Goal: Task Accomplishment & Management: Complete application form

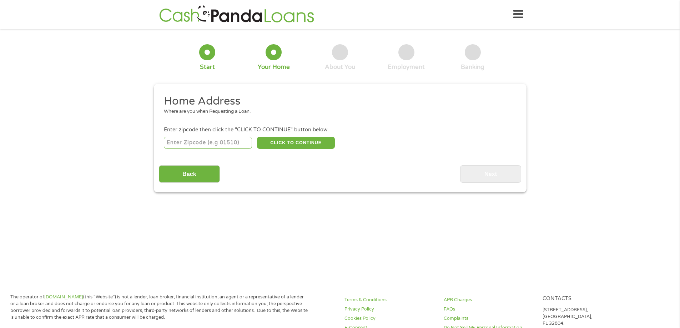
click at [226, 139] on input "number" at bounding box center [208, 143] width 88 height 12
type input "38828"
click at [284, 145] on button "CLICK TO CONTINUE" at bounding box center [296, 143] width 78 height 12
type input "38828"
type input "[GEOGRAPHIC_DATA]"
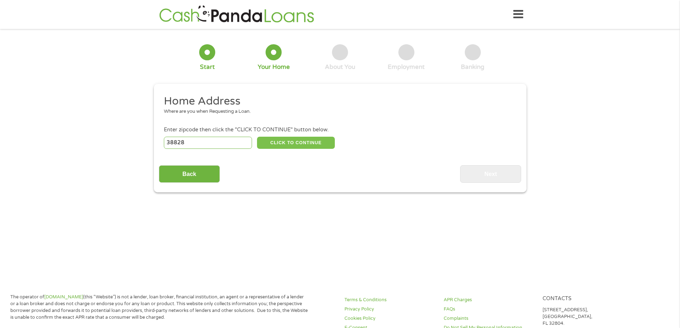
select select "[US_STATE]"
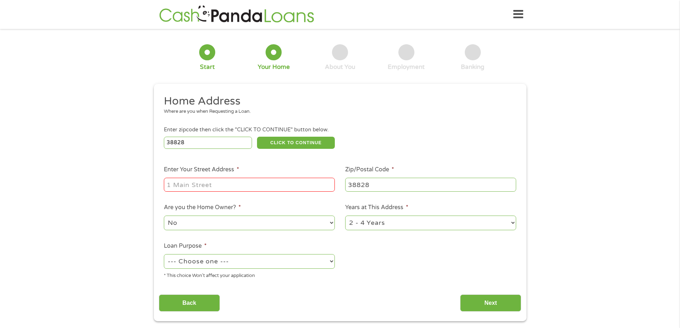
click at [241, 183] on input "Enter Your Street Address *" at bounding box center [249, 185] width 171 height 14
type input "[STREET_ADDRESS]"
click at [377, 227] on select "1 Year or less 1 - 2 Years 2 - 4 Years Over 4 Years" at bounding box center [430, 223] width 171 height 15
select select "60months"
click at [345, 216] on select "1 Year or less 1 - 2 Years 2 - 4 Years Over 4 Years" at bounding box center [430, 223] width 171 height 15
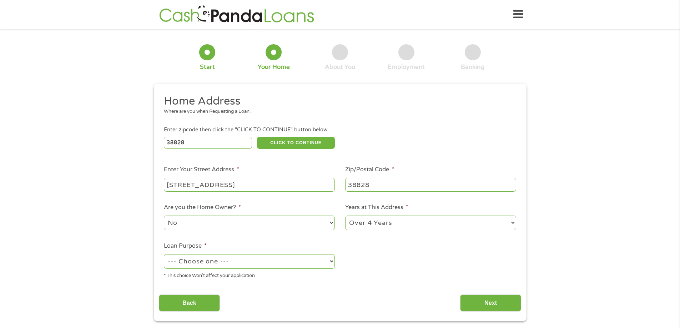
click at [264, 259] on select "--- Choose one --- Pay Bills Debt Consolidation Home Improvement Major Purchase…" at bounding box center [249, 261] width 171 height 15
select select "other"
click at [164, 254] on select "--- Choose one --- Pay Bills Debt Consolidation Home Improvement Major Purchase…" at bounding box center [249, 261] width 171 height 15
click at [474, 302] on input "Next" at bounding box center [490, 302] width 61 height 17
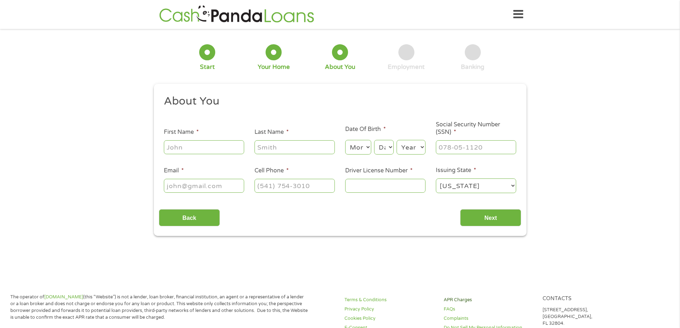
scroll to position [3, 3]
click at [209, 148] on input "First Name *" at bounding box center [204, 147] width 80 height 14
type input "Carly"
type input "[PERSON_NAME]"
select select "5"
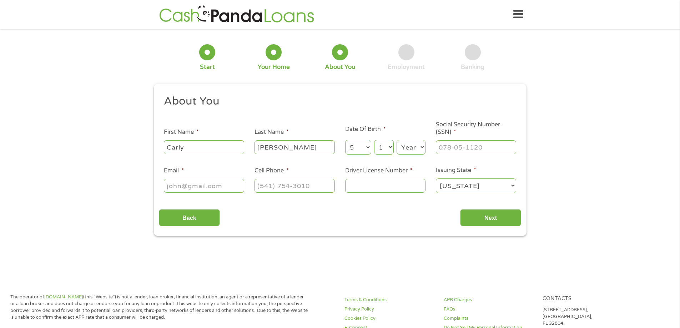
select select "19"
select select "1983"
type input "428-65-2625"
type input "[EMAIL_ADDRESS][DOMAIN_NAME]"
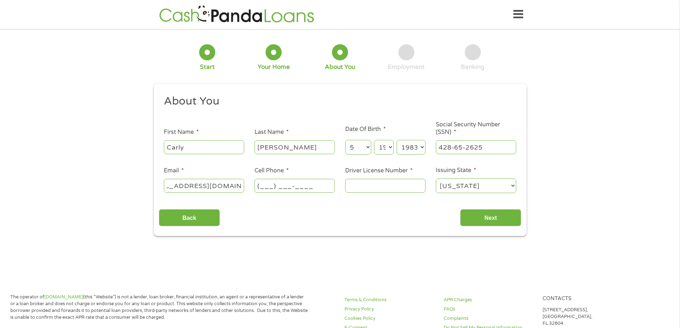
scroll to position [0, 0]
type input "[PHONE_NUMBER]"
type input "800433696"
click at [497, 219] on input "Next" at bounding box center [490, 217] width 61 height 17
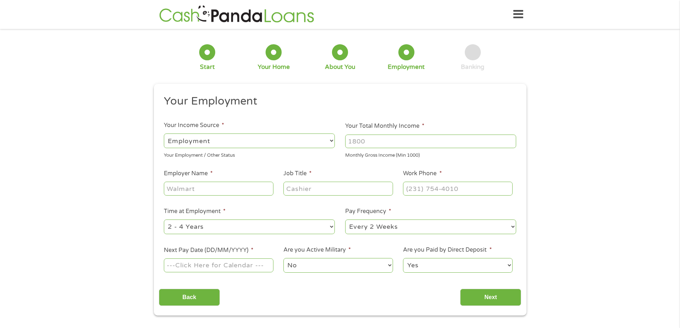
click at [345, 150] on div "Monthly Gross Income (Min 1000)" at bounding box center [430, 155] width 171 height 10
click at [352, 146] on input "Your Total Monthly Income *" at bounding box center [430, 142] width 171 height 14
type input "3500"
click at [229, 186] on input "Employer Name *" at bounding box center [218, 189] width 109 height 14
type input "American Family Association"
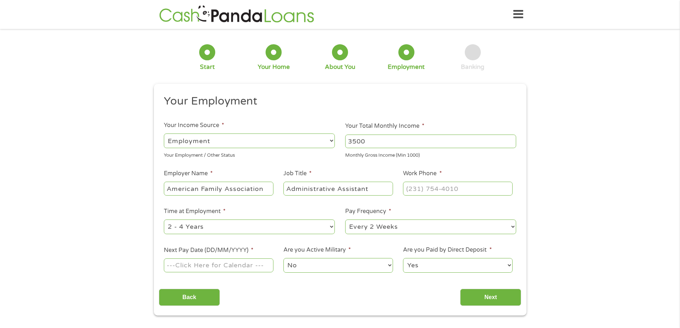
type input "Administrative Assistant"
type input "[PHONE_NUMBER]"
click at [204, 234] on select "--- Choose one --- 1 Year or less 1 - 2 Years 2 - 4 Years Over 4 Years" at bounding box center [249, 226] width 171 height 15
select select "60months"
click at [164, 219] on select "--- Choose one --- 1 Year or less 1 - 2 Years 2 - 4 Years Over 4 Years" at bounding box center [249, 226] width 171 height 15
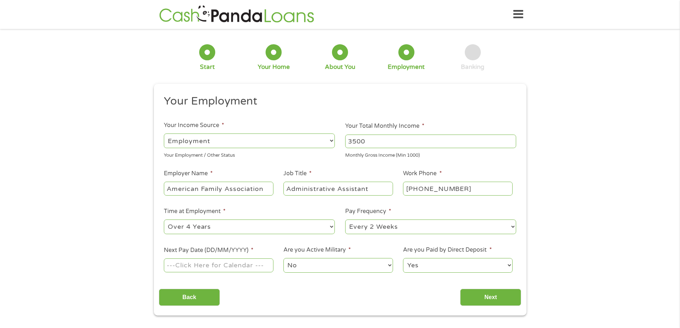
click at [196, 265] on input "Next Pay Date (DD/MM/YYYY) *" at bounding box center [218, 265] width 109 height 14
type input "[DATE]"
click at [426, 263] on select "Yes No" at bounding box center [457, 265] width 109 height 15
click at [484, 295] on input "Next" at bounding box center [490, 297] width 61 height 17
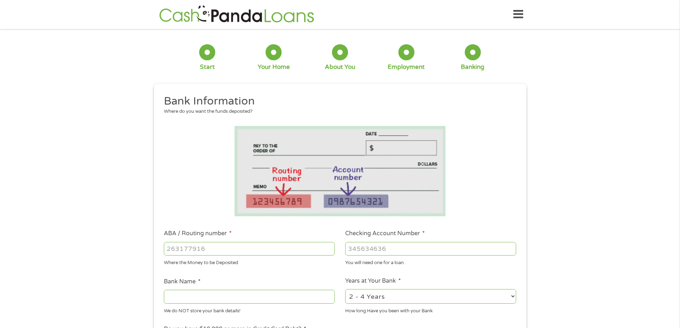
click at [215, 244] on input "ABA / Routing number *" at bounding box center [249, 249] width 171 height 14
click at [177, 255] on div at bounding box center [249, 249] width 171 height 16
click at [177, 252] on input "ABA / Routing number *" at bounding box center [249, 249] width 171 height 14
click at [196, 250] on input "ABA / Routing number *" at bounding box center [249, 249] width 171 height 14
type input "065305436"
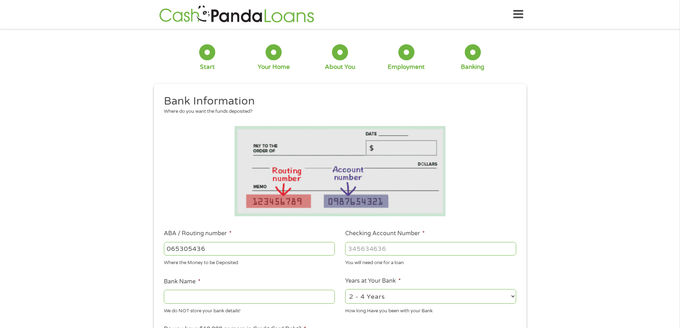
type input "REGIONS BANK"
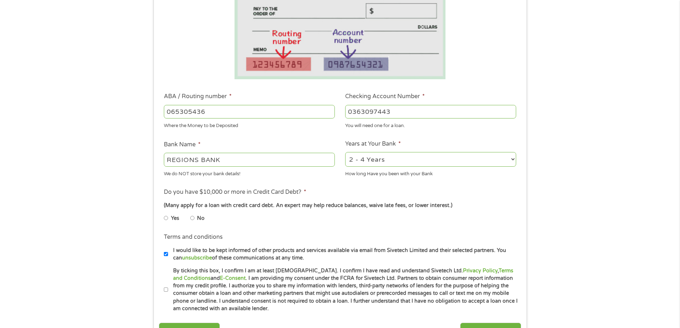
scroll to position [143, 0]
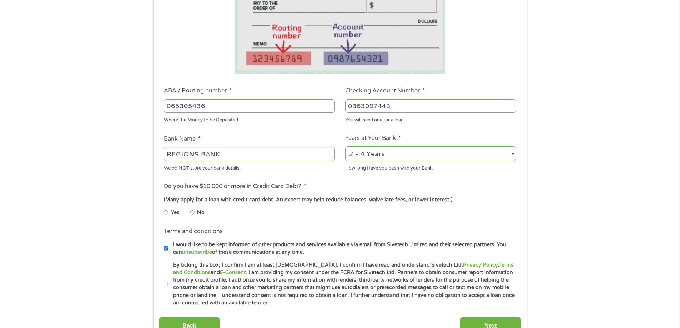
type input "0363097443"
click at [198, 211] on label "No" at bounding box center [200, 213] width 7 height 8
click at [194, 211] on input "No" at bounding box center [192, 212] width 4 height 11
radio input "true"
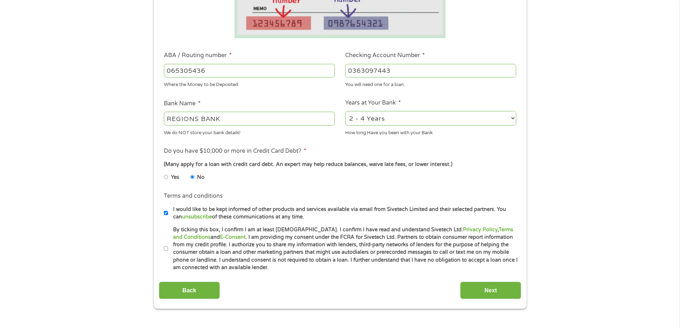
scroll to position [178, 0]
click at [166, 247] on input "By ticking this box, I confirm I am at least [DEMOGRAPHIC_DATA]. I confirm I ha…" at bounding box center [166, 248] width 4 height 11
checkbox input "true"
click at [485, 287] on input "Next" at bounding box center [490, 289] width 61 height 17
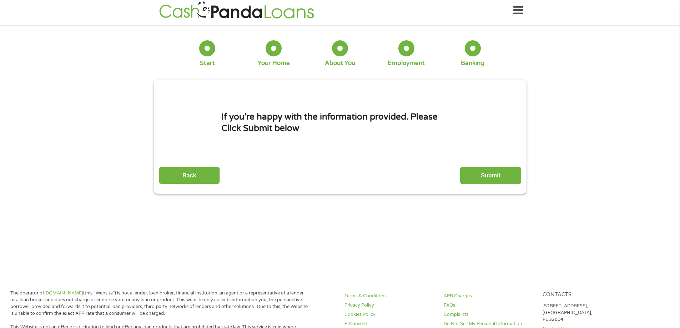
scroll to position [0, 0]
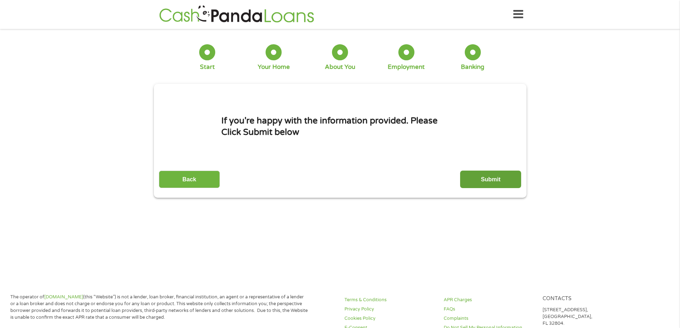
click at [469, 181] on input "Submit" at bounding box center [490, 179] width 61 height 17
